Goal: Task Accomplishment & Management: Use online tool/utility

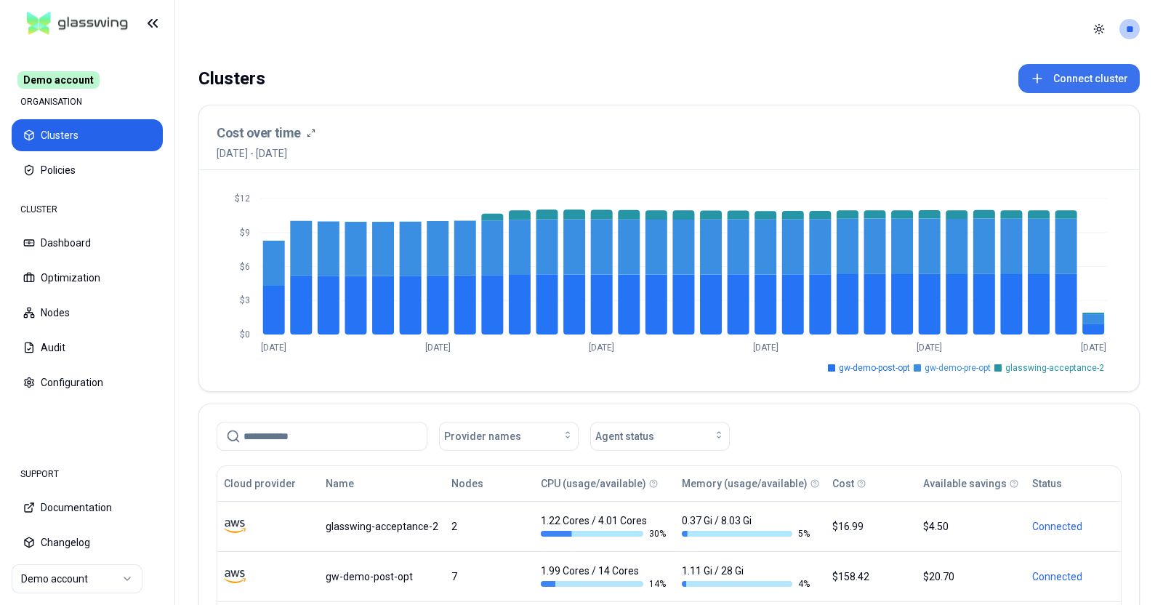
click at [1074, 75] on button "Connect cluster" at bounding box center [1078, 78] width 121 height 29
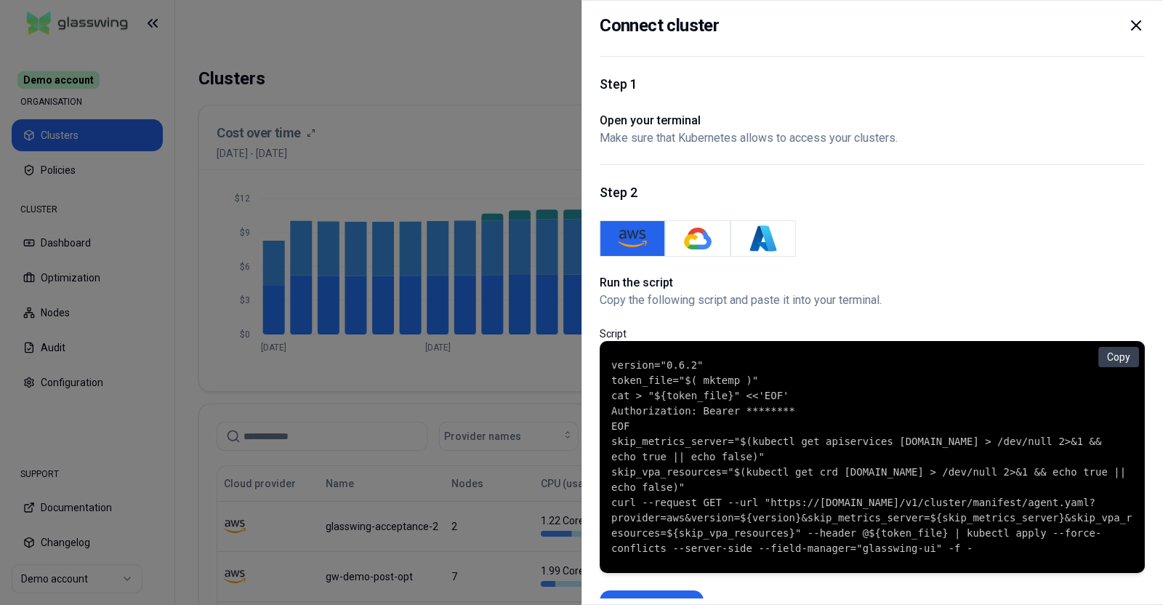
click at [648, 382] on code "version="0.6.2" token_file="$( mktemp )" cat > "${token_file}" <<'EOF' Authoriz…" at bounding box center [872, 457] width 522 height 198
click at [1130, 20] on icon at bounding box center [1135, 25] width 17 height 17
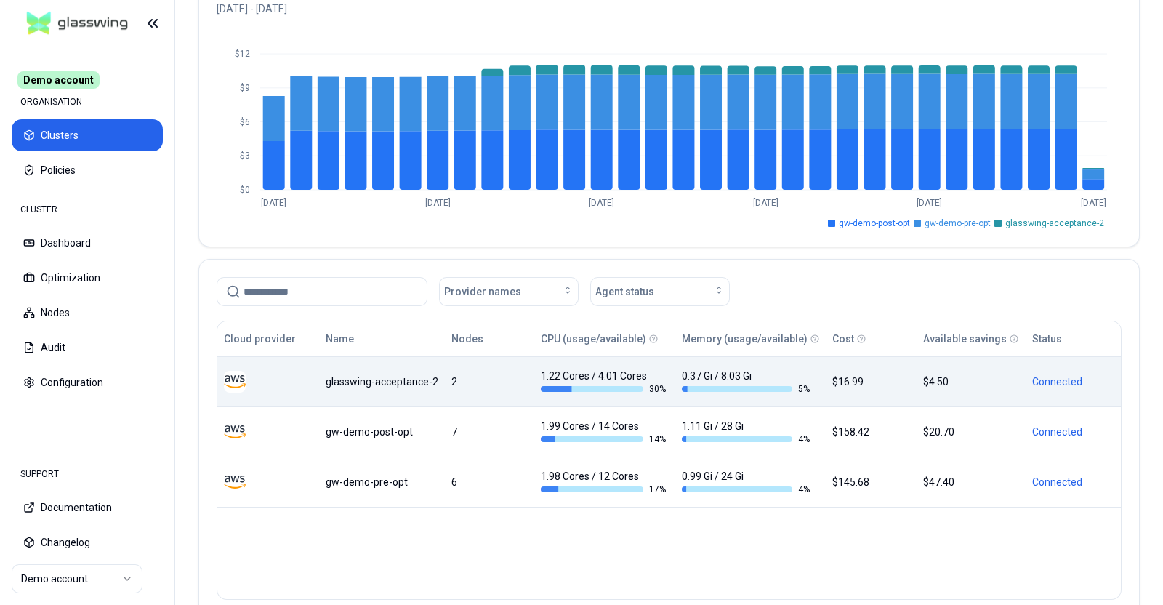
scroll to position [150, 0]
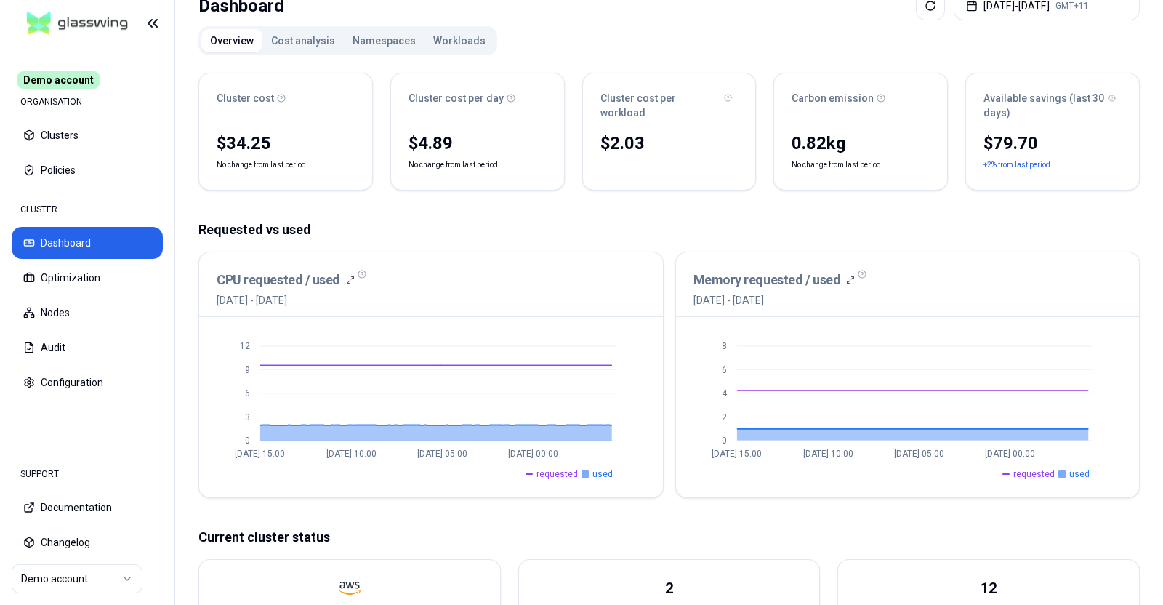
scroll to position [77, 0]
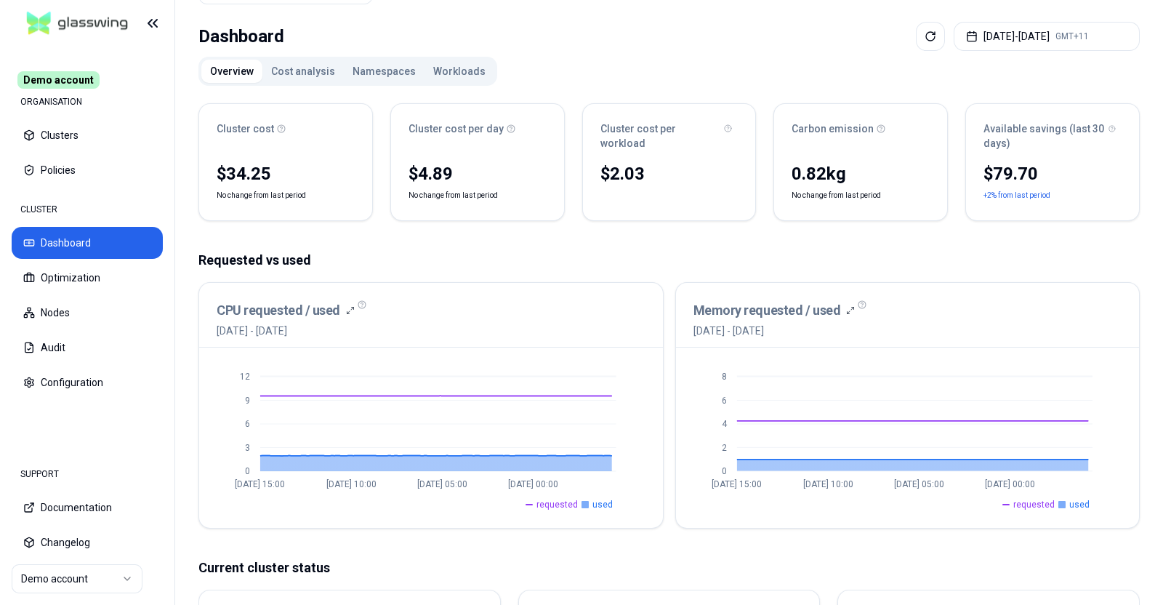
click at [299, 62] on button "Cost analysis" at bounding box center [302, 71] width 81 height 23
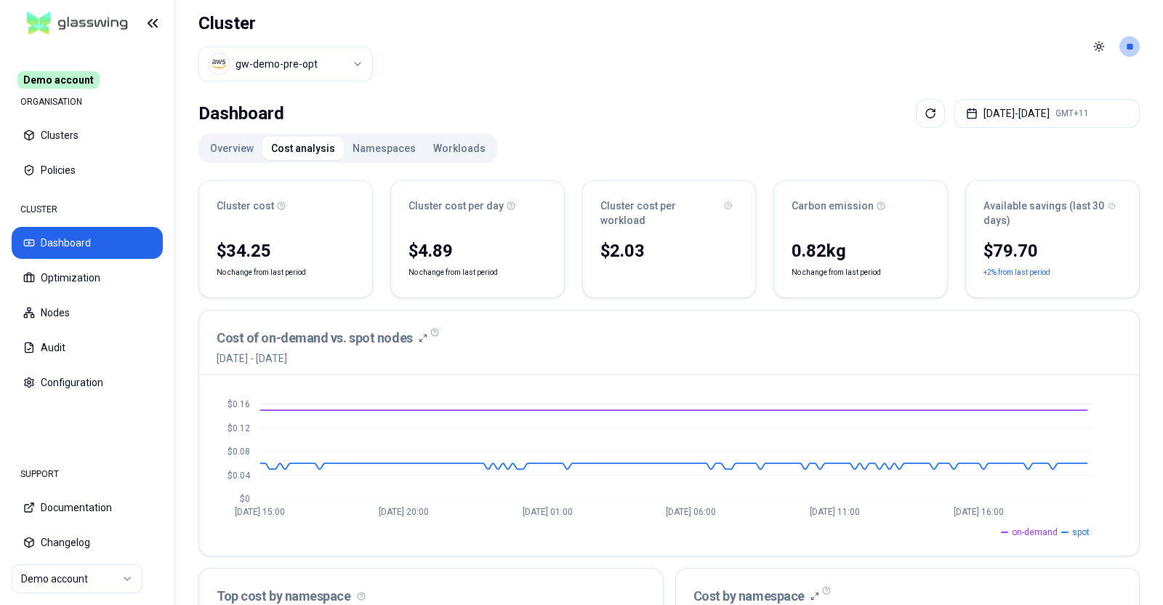
click at [382, 137] on button "Namespaces" at bounding box center [384, 148] width 81 height 23
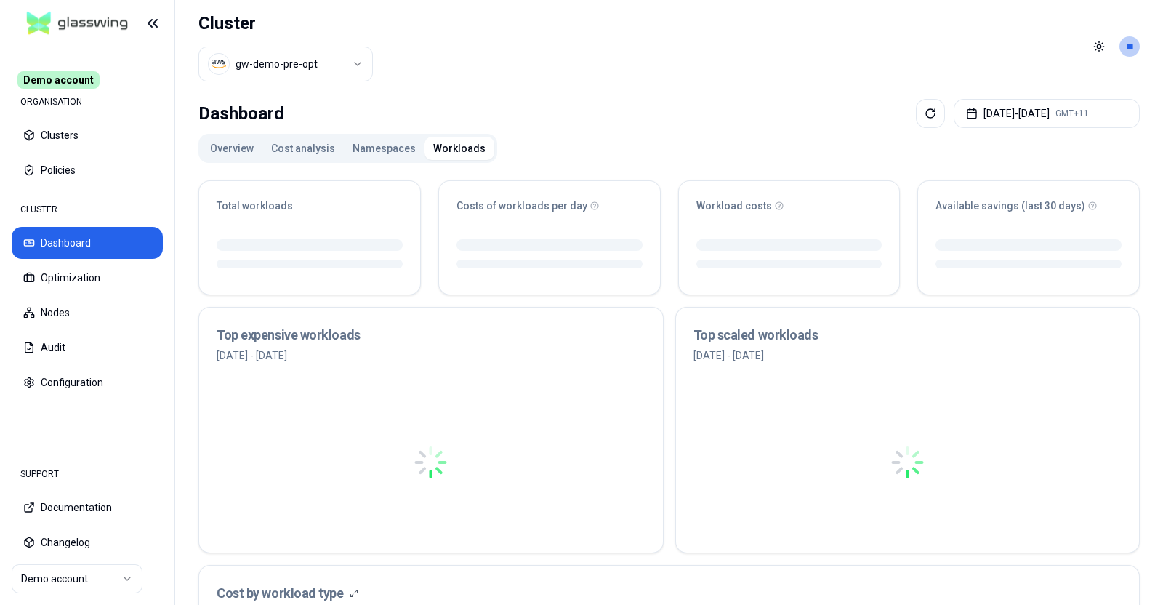
click at [456, 145] on button "Workloads" at bounding box center [460, 148] width 70 height 23
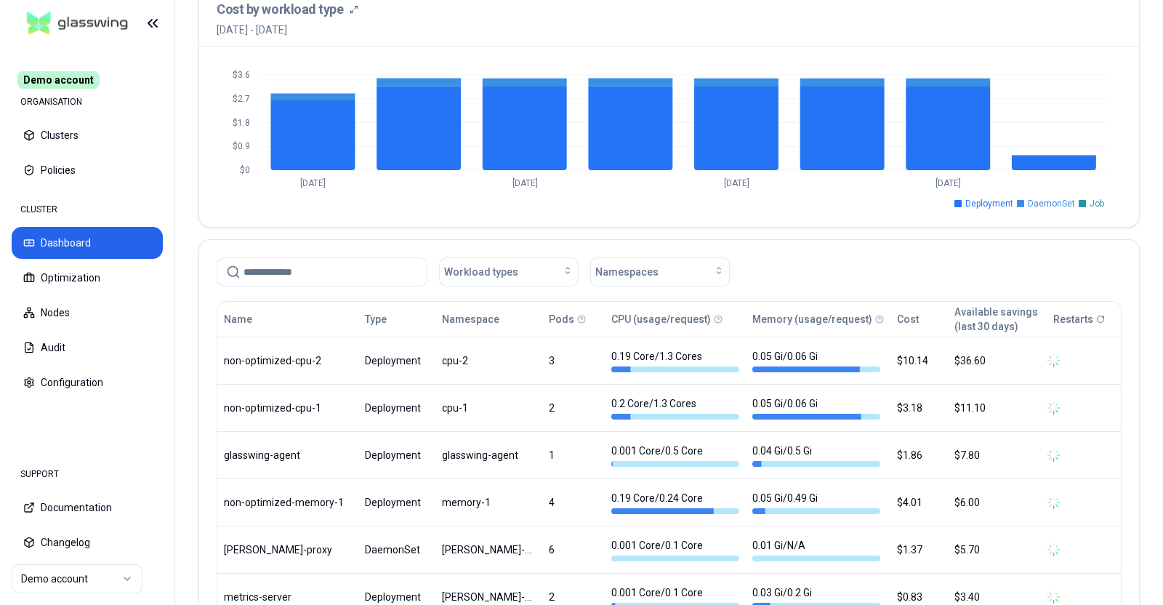
scroll to position [575, 0]
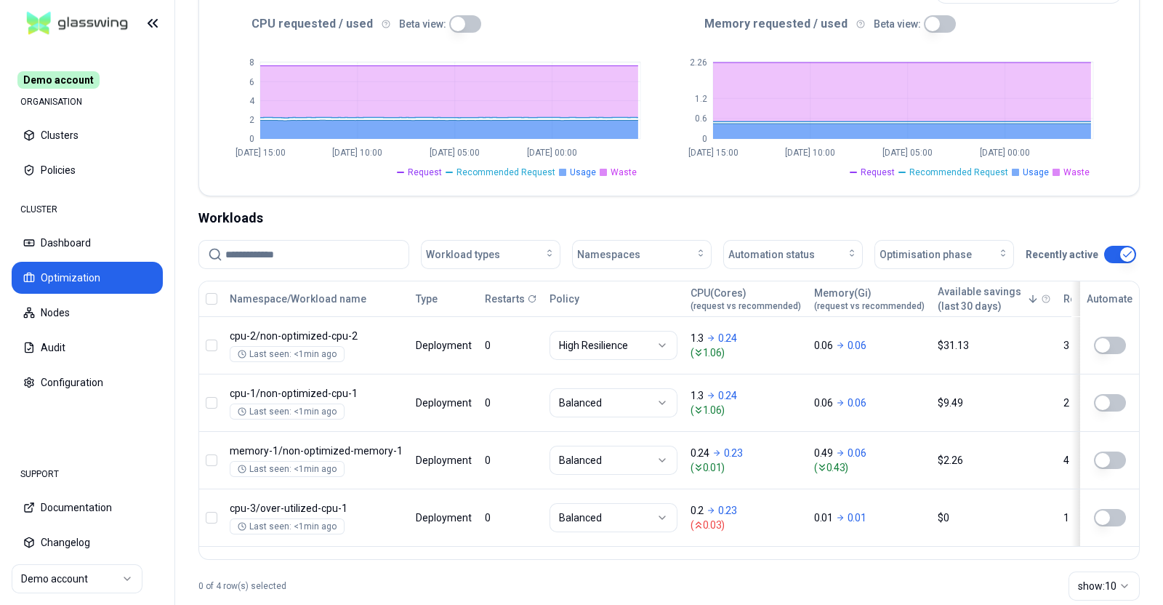
scroll to position [371, 0]
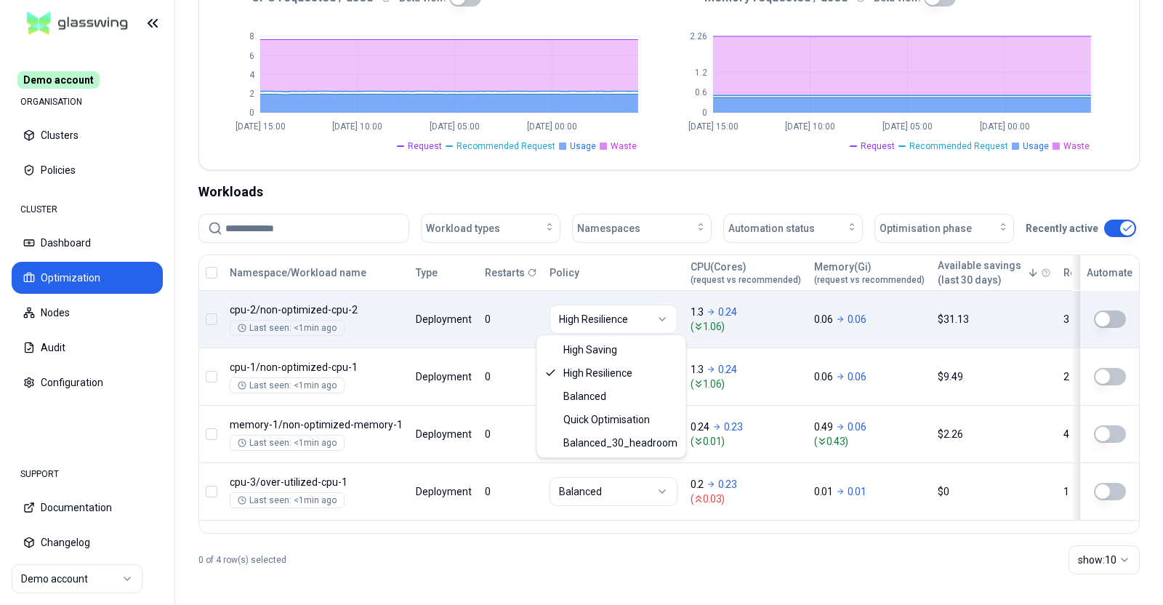
click at [663, 323] on html "Demo account ORGANISATION Clusters Policies CLUSTER Dashboard Optimization Node…" at bounding box center [581, 302] width 1163 height 605
click at [1103, 322] on button "button" at bounding box center [1110, 318] width 32 height 17
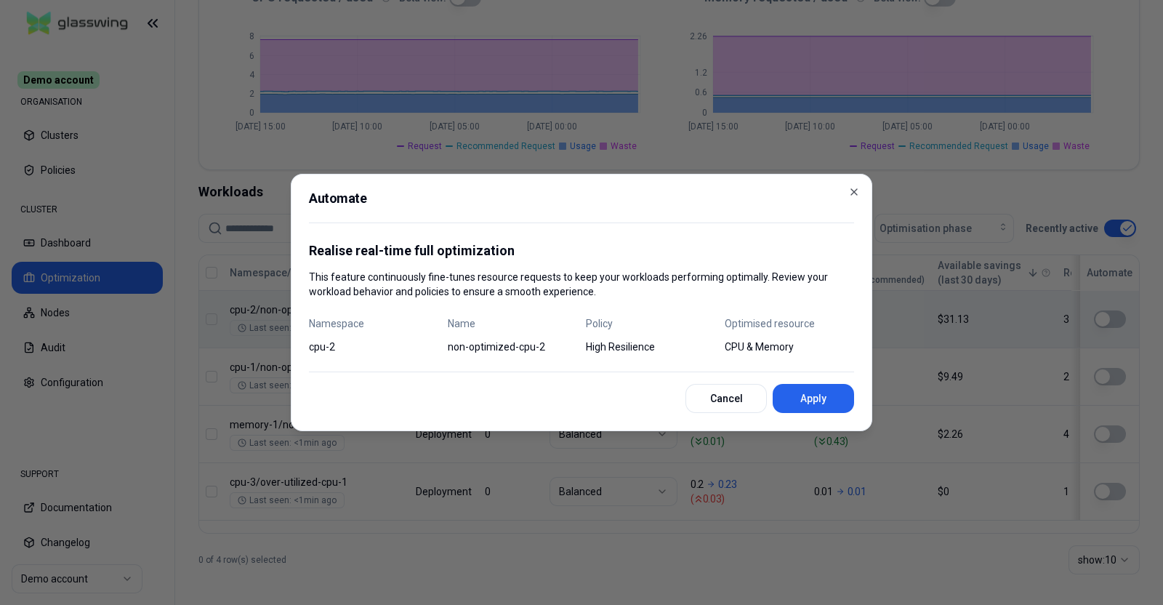
click at [861, 192] on div "Automate Realise real-time full optimization This feature continuously fine-tun…" at bounding box center [582, 302] width 582 height 257
click at [851, 190] on icon "button" at bounding box center [854, 192] width 12 height 12
